Goal: Task Accomplishment & Management: Manage account settings

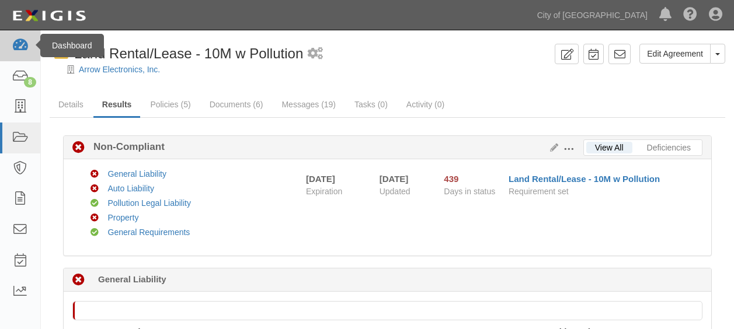
scroll to position [1034, 0]
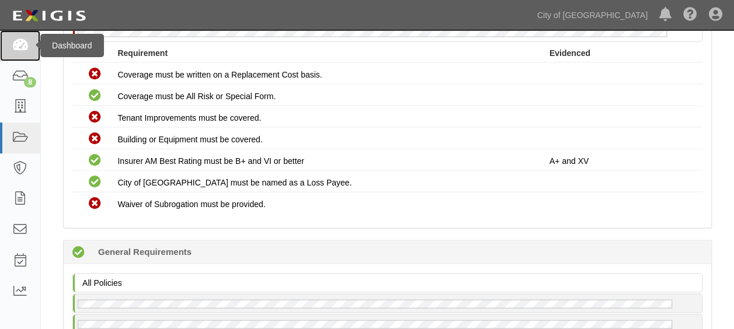
click at [18, 48] on icon at bounding box center [20, 45] width 16 height 13
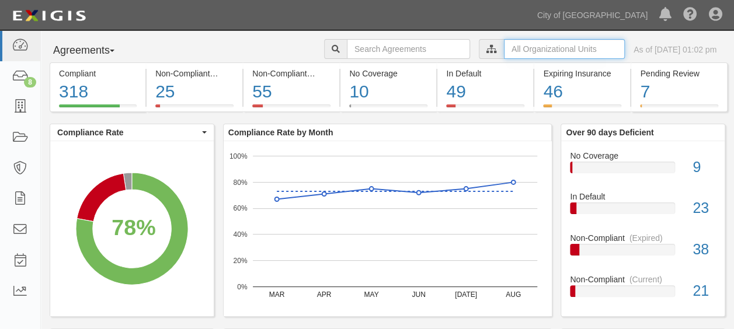
click at [526, 50] on input "text" at bounding box center [564, 49] width 121 height 20
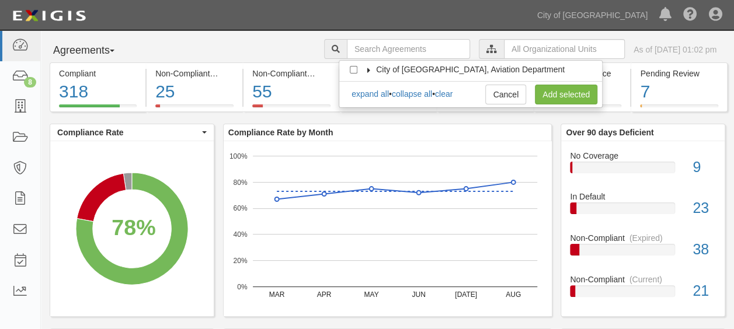
click at [366, 68] on icon at bounding box center [369, 70] width 8 height 5
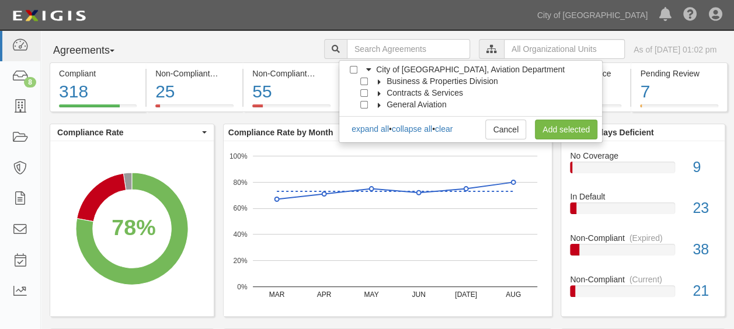
click at [377, 84] on icon at bounding box center [380, 81] width 8 height 5
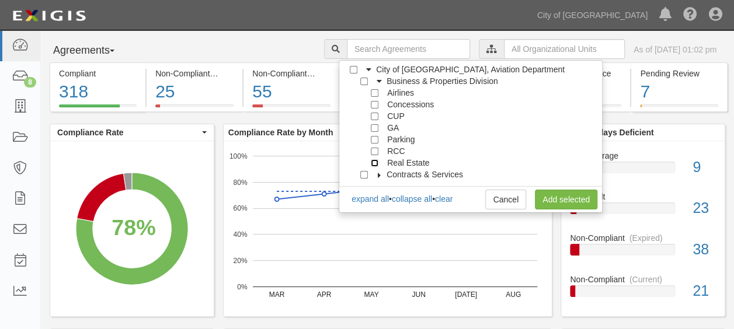
click at [372, 162] on input "Real Estate" at bounding box center [375, 163] width 8 height 8
checkbox input "true"
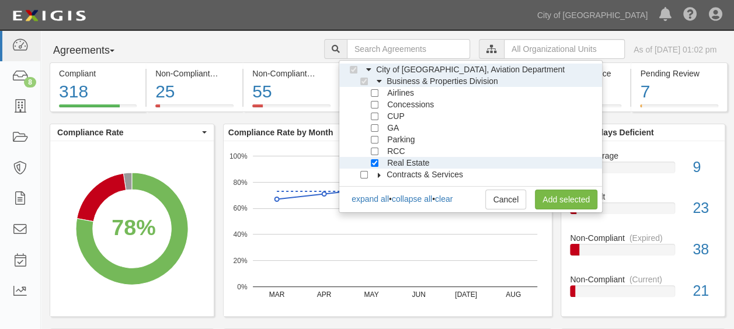
click at [633, 118] on div "Compliant 318 78% (318 out of 408 agreements) Non-Compliant (Current) 25 6% (25…" at bounding box center [387, 298] width 693 height 471
click at [579, 202] on link "Add selected" at bounding box center [566, 200] width 63 height 20
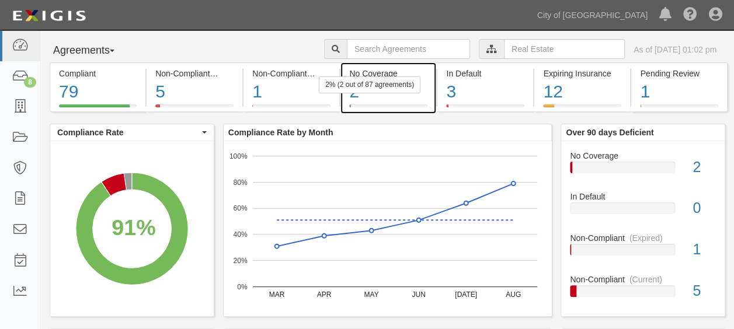
click at [374, 102] on div "2" at bounding box center [388, 91] width 78 height 25
click at [379, 97] on div "2" at bounding box center [388, 91] width 78 height 25
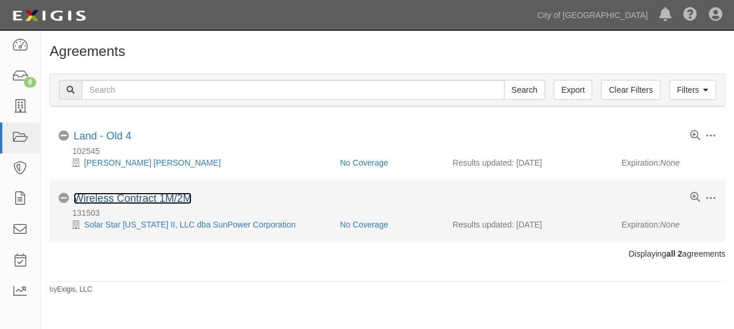
click at [132, 198] on link "Wireless Contract 1M/2M" at bounding box center [133, 199] width 118 height 12
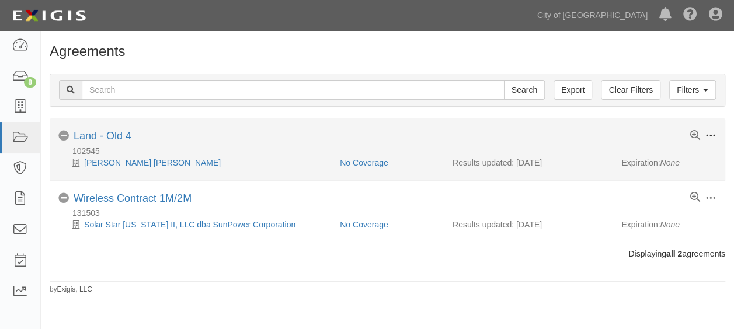
click at [712, 137] on span at bounding box center [711, 136] width 11 height 11
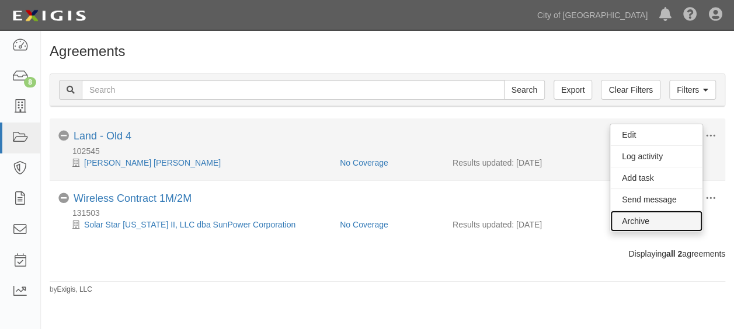
click at [655, 213] on link "Archive" at bounding box center [656, 221] width 92 height 21
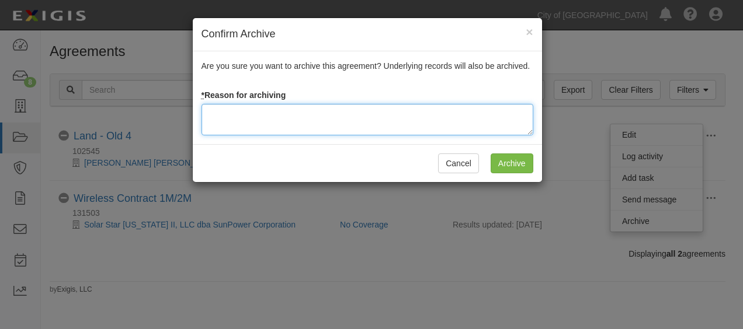
click at [367, 115] on textarea at bounding box center [368, 120] width 332 height 32
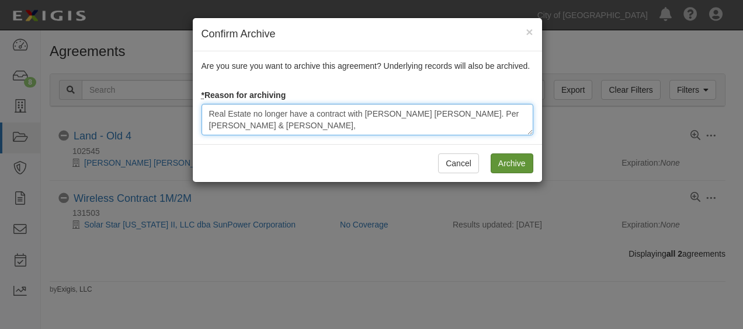
type textarea "Real Estate no longer have a contract with JP Morgan Chase. Per Robert & Kim,"
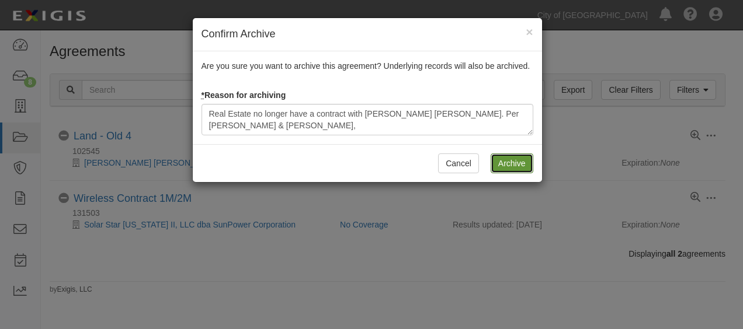
click at [506, 160] on input "Archive" at bounding box center [512, 164] width 43 height 20
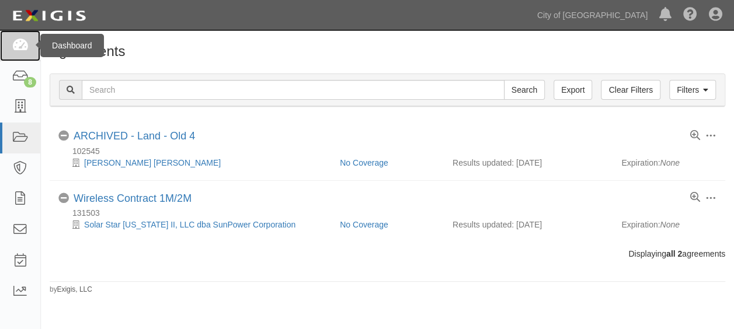
click at [6, 44] on link at bounding box center [20, 45] width 40 height 31
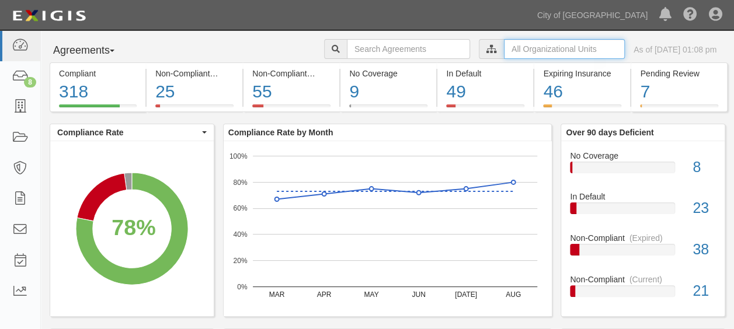
click at [507, 53] on input "text" at bounding box center [564, 49] width 121 height 20
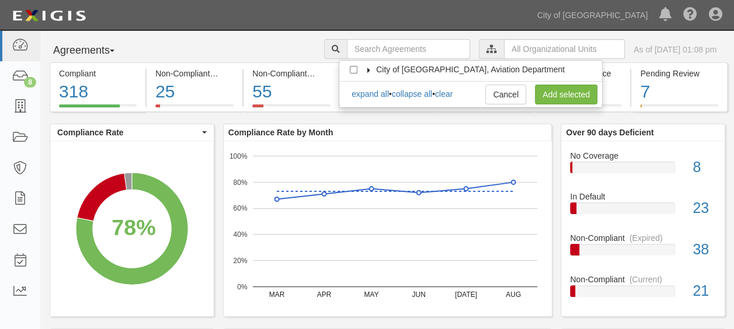
click at [372, 71] on icon at bounding box center [369, 70] width 8 height 5
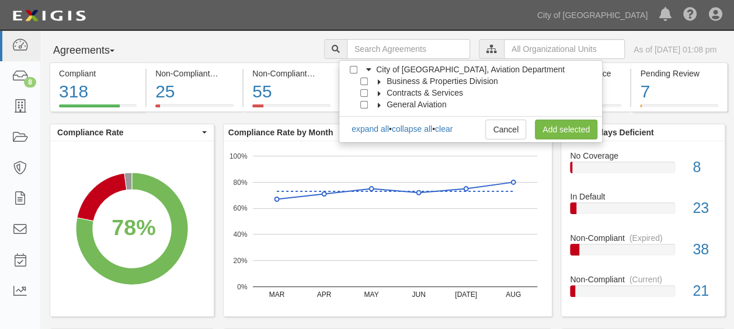
click at [378, 81] on icon at bounding box center [380, 81] width 8 height 5
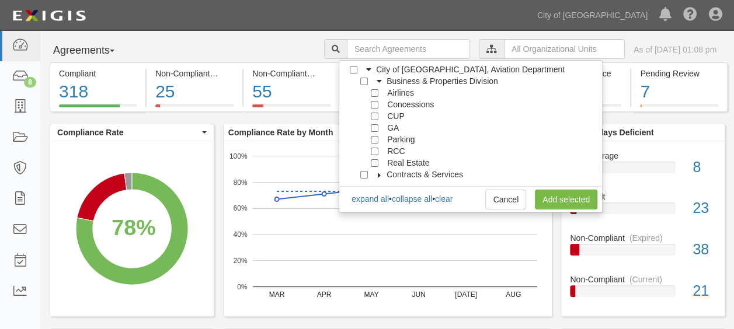
click at [375, 167] on div "Real Estate" at bounding box center [396, 163] width 68 height 12
click at [376, 166] on input "Real Estate" at bounding box center [375, 163] width 8 height 8
checkbox input "true"
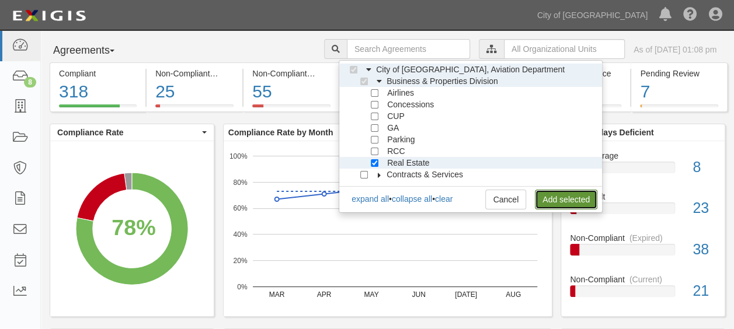
click at [554, 201] on link "Add selected" at bounding box center [566, 200] width 63 height 20
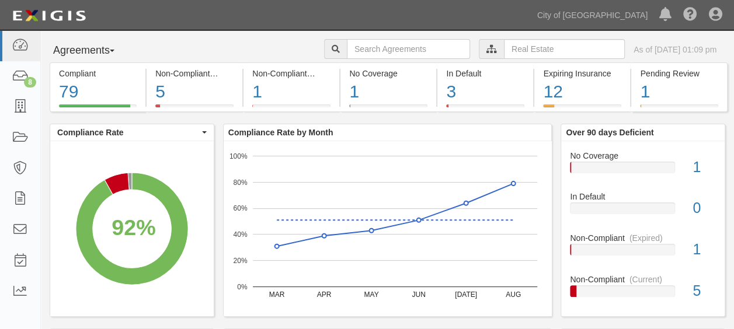
drag, startPoint x: 514, startPoint y: 183, endPoint x: 502, endPoint y: 165, distance: 21.5
click at [502, 165] on rect "A chart." at bounding box center [395, 221] width 284 height 131
click at [508, 296] on text "AUG" at bounding box center [513, 295] width 15 height 8
